Goal: Task Accomplishment & Management: Complete application form

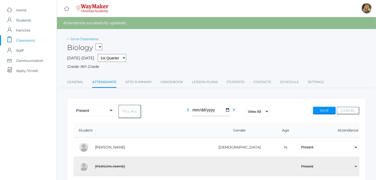
click at [87, 38] on link "Go to Classrooms" at bounding box center [84, 39] width 28 height 4
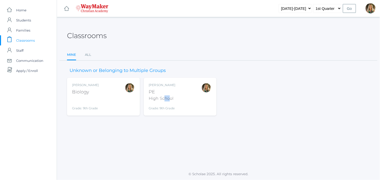
click at [169, 96] on div "High School" at bounding box center [162, 98] width 27 height 6
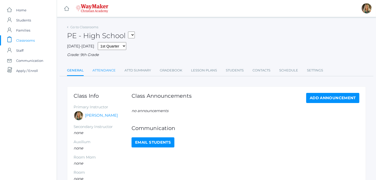
click at [106, 69] on link "Attendance" at bounding box center [103, 70] width 23 height 10
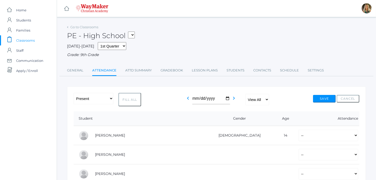
click at [126, 98] on button "Fill All" at bounding box center [129, 99] width 23 height 13
select select "P"
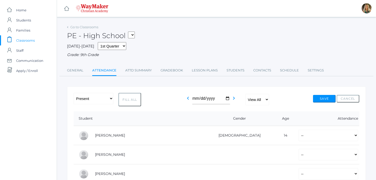
select select "P"
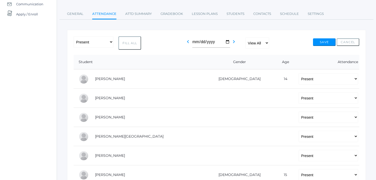
scroll to position [84, 0]
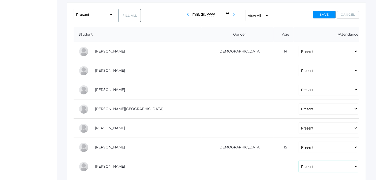
click at [298, 166] on select "-- Present Tardy Excused Tardy Unexcused Absent Excused Absent Unexcused" at bounding box center [327, 165] width 59 height 11
select select "AE"
click at [298, 160] on select "-- Present Tardy Excused Tardy Unexcused Absent Excused Absent Unexcused" at bounding box center [327, 165] width 59 height 11
click at [325, 11] on button "Save" at bounding box center [324, 15] width 23 height 8
